Goal: Task Accomplishment & Management: Use online tool/utility

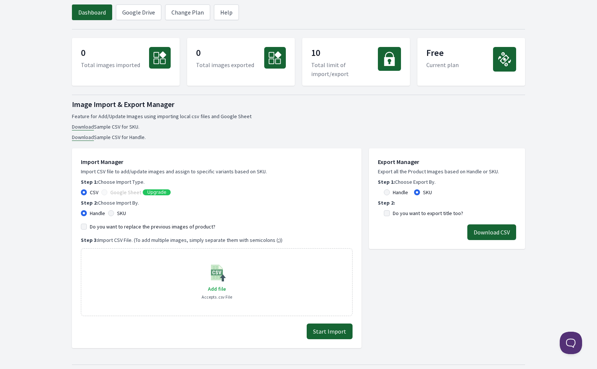
click at [181, 226] on label "Do you want to replace the previous images of product?" at bounding box center [153, 226] width 126 height 7
click at [87, 226] on input "Do you want to replace the previous images of product?" at bounding box center [84, 227] width 6 height 6
checkbox input "true"
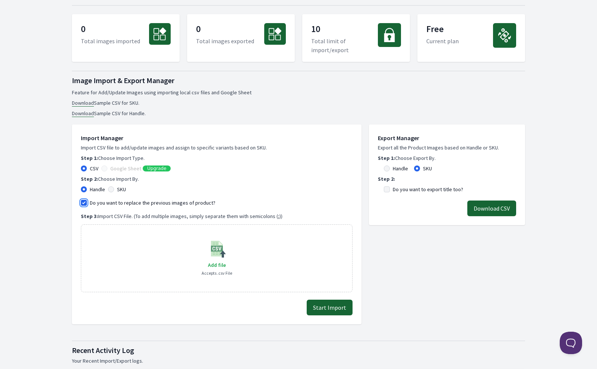
scroll to position [26, 0]
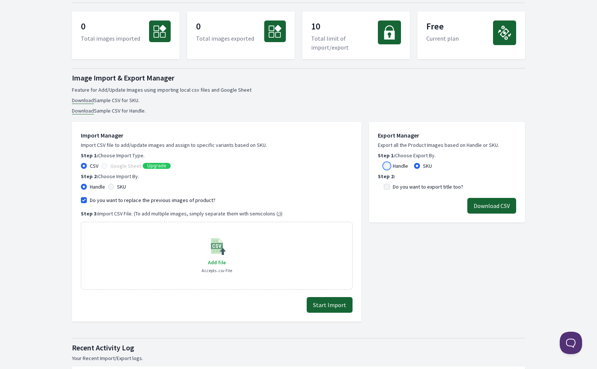
click at [387, 165] on input "Handle" at bounding box center [387, 166] width 6 height 6
radio input "true"
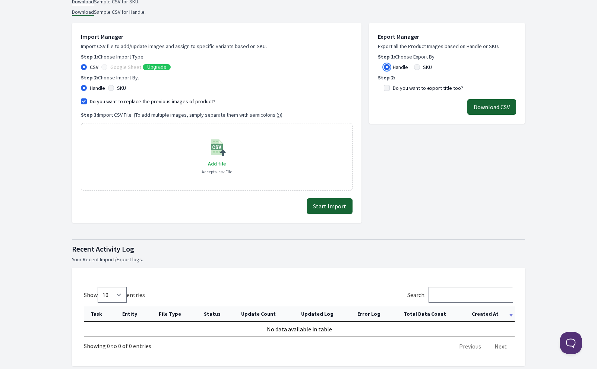
scroll to position [0, 0]
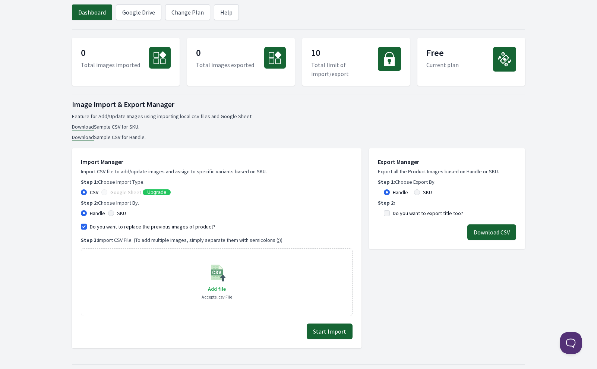
click at [86, 136] on link "Download" at bounding box center [83, 137] width 22 height 7
click at [221, 293] on p "Accepts .csv File" at bounding box center [217, 296] width 31 height 7
click at [217, 287] on span "Add file" at bounding box center [217, 288] width 18 height 7
click at [225, 284] on input "Add file" at bounding box center [225, 284] width 0 height 0
type input "C:\fakepath\Phone Case Mockup Work - sample_handle.csv"
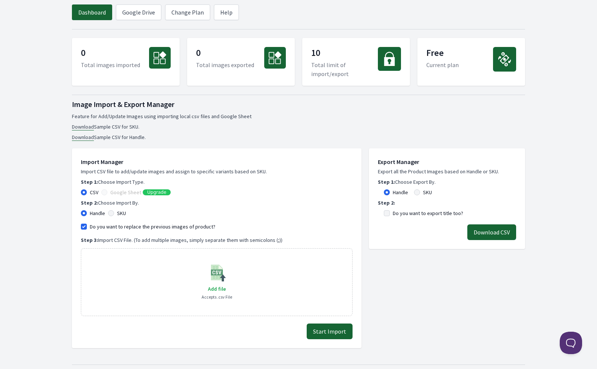
click at [402, 321] on div "Export Manager Export all the Product Images based on Handle or SKU. Step 1: Ch…" at bounding box center [447, 244] width 156 height 207
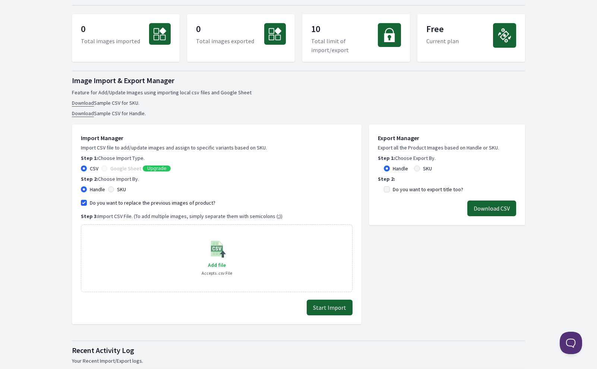
click at [334, 303] on button "Start Import" at bounding box center [330, 308] width 46 height 16
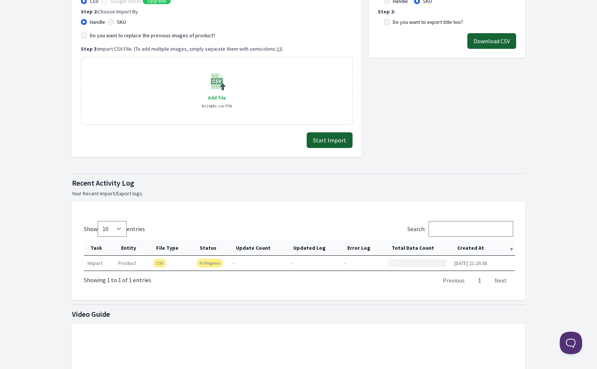
scroll to position [241, 0]
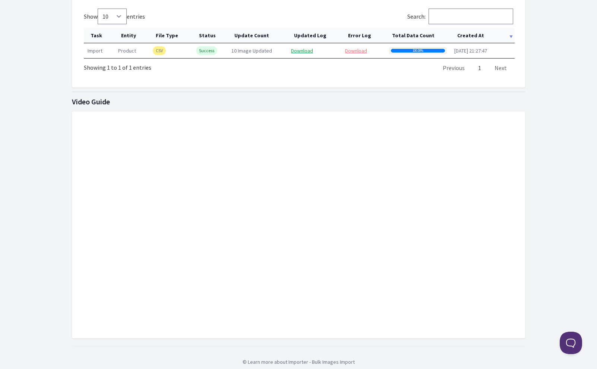
scroll to position [422, 0]
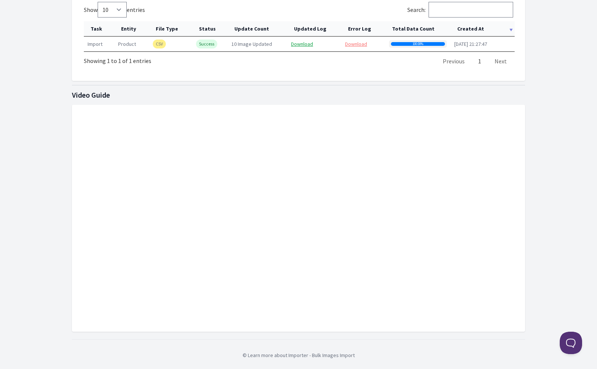
click at [346, 111] on div at bounding box center [298, 218] width 453 height 227
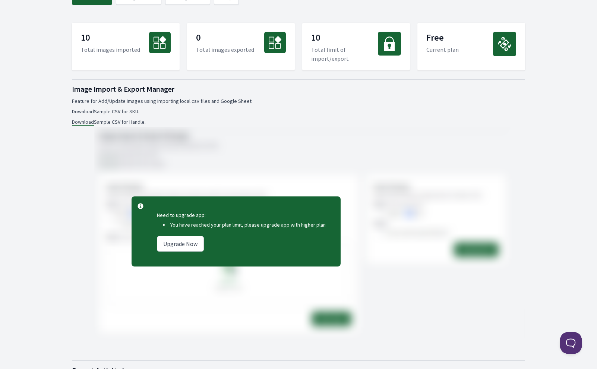
scroll to position [0, 0]
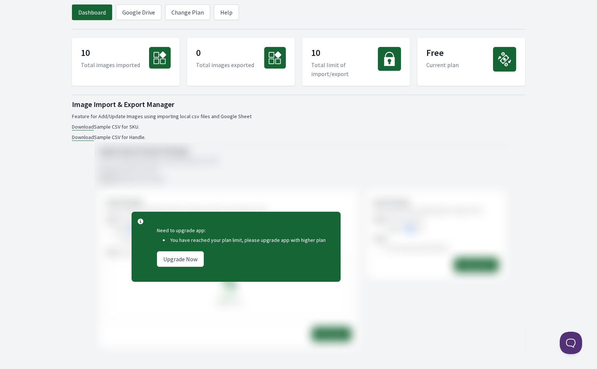
click at [83, 138] on link "Download" at bounding box center [83, 137] width 22 height 7
click at [89, 127] on link "Download" at bounding box center [83, 126] width 22 height 7
